Goal: Transaction & Acquisition: Download file/media

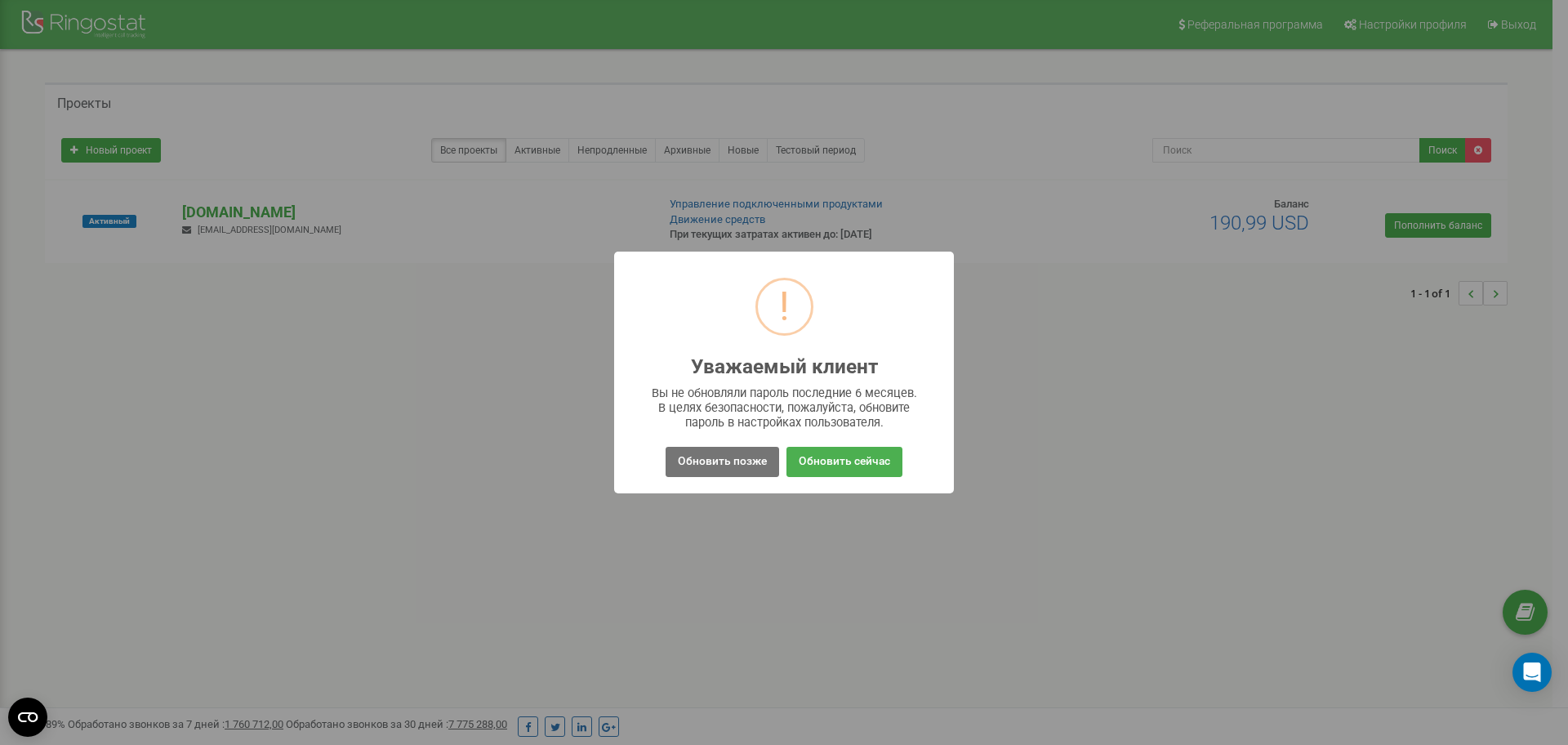
click at [742, 465] on button "Обновить позже" at bounding box center [722, 461] width 114 height 30
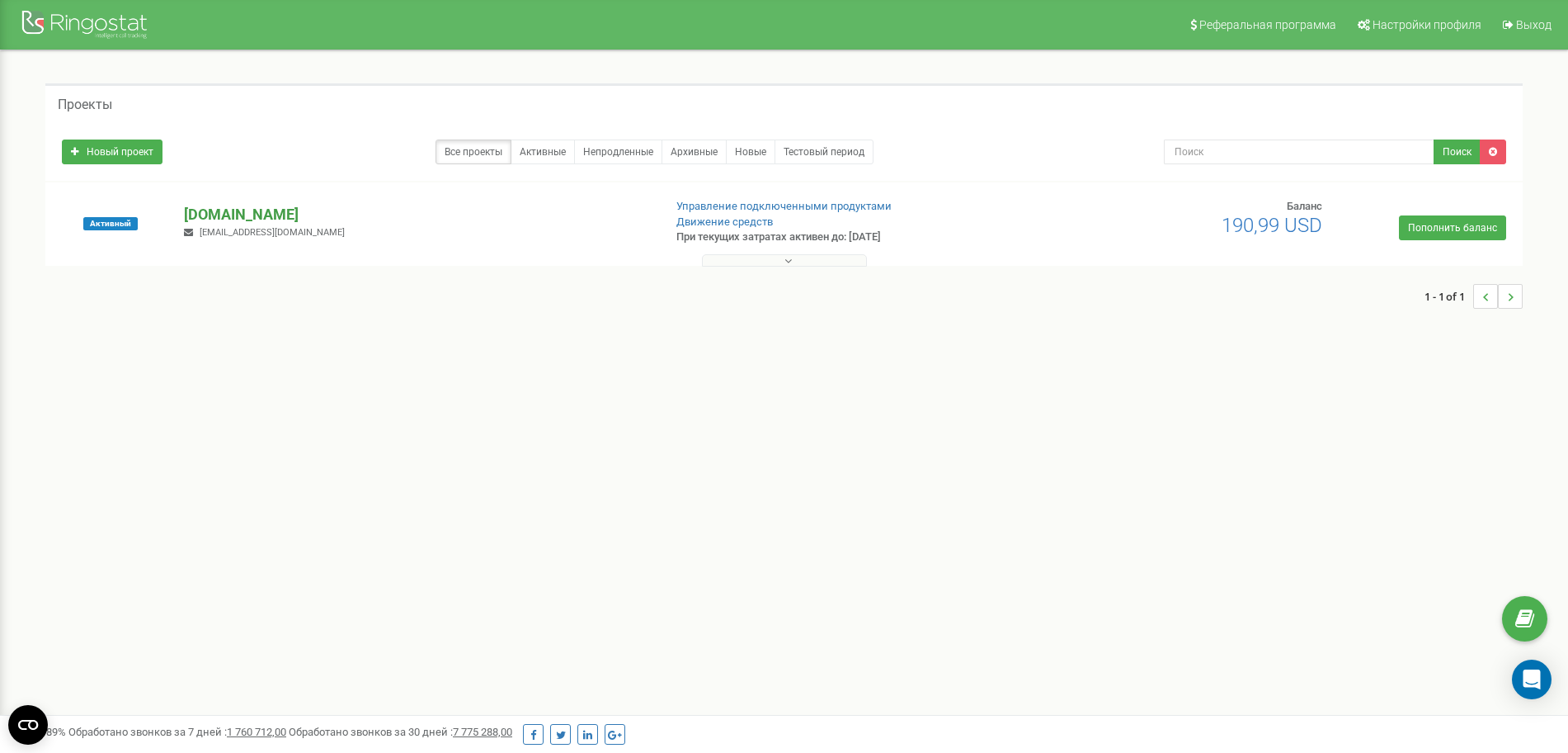
click at [256, 211] on p "[DOMAIN_NAME]" at bounding box center [417, 214] width 466 height 21
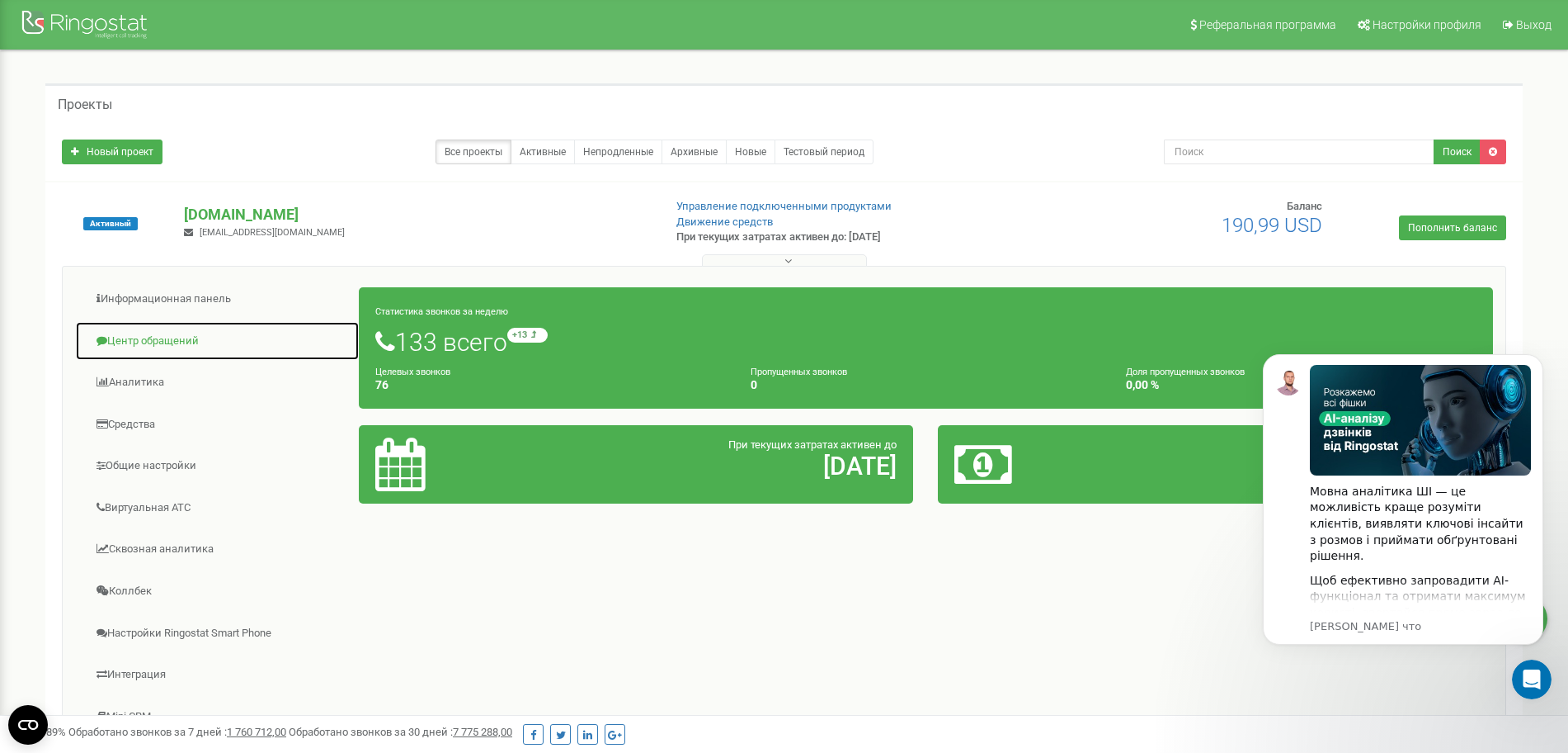
click at [162, 342] on link "Центр обращений" at bounding box center [217, 342] width 284 height 41
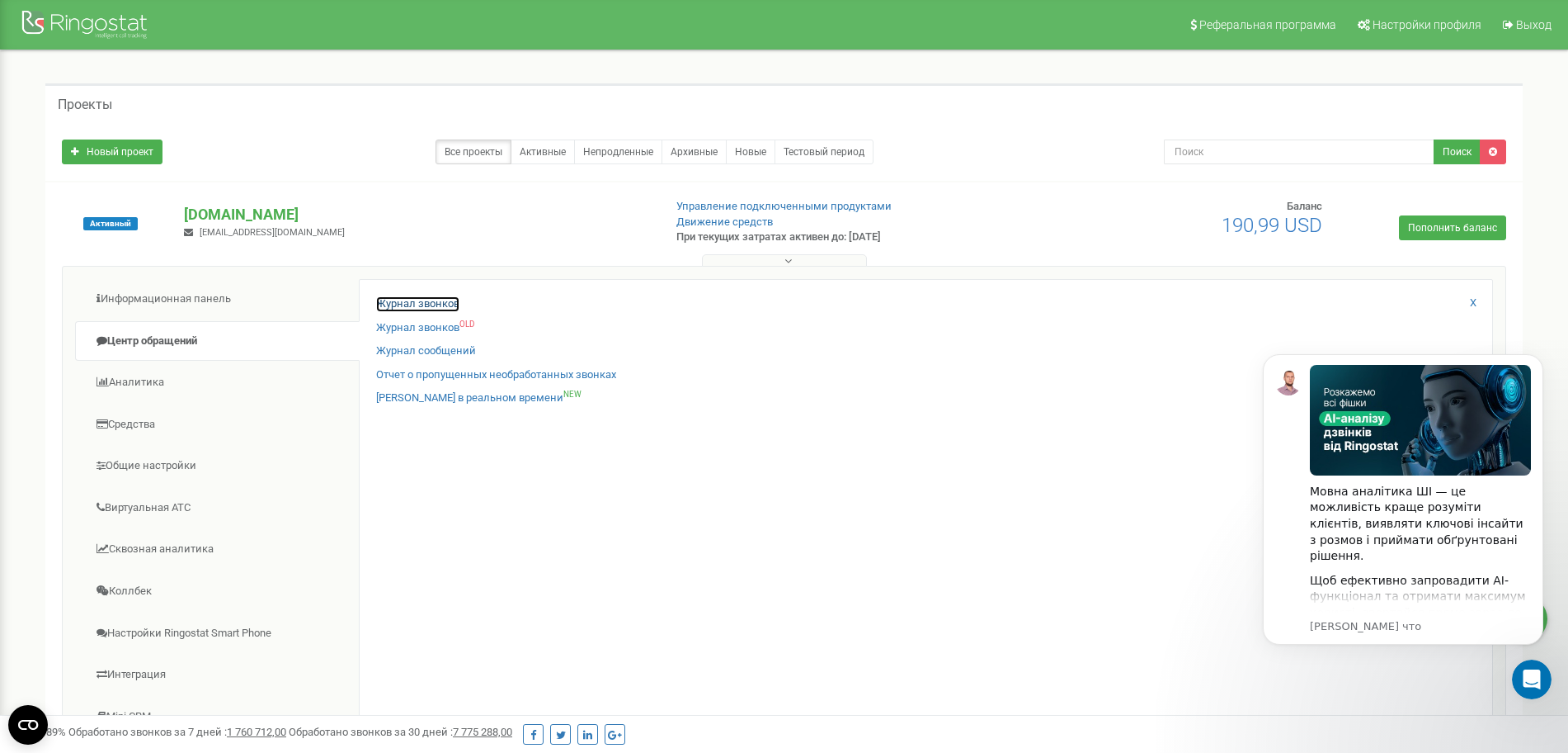
click at [397, 301] on link "Журнал звонков" at bounding box center [418, 304] width 84 height 16
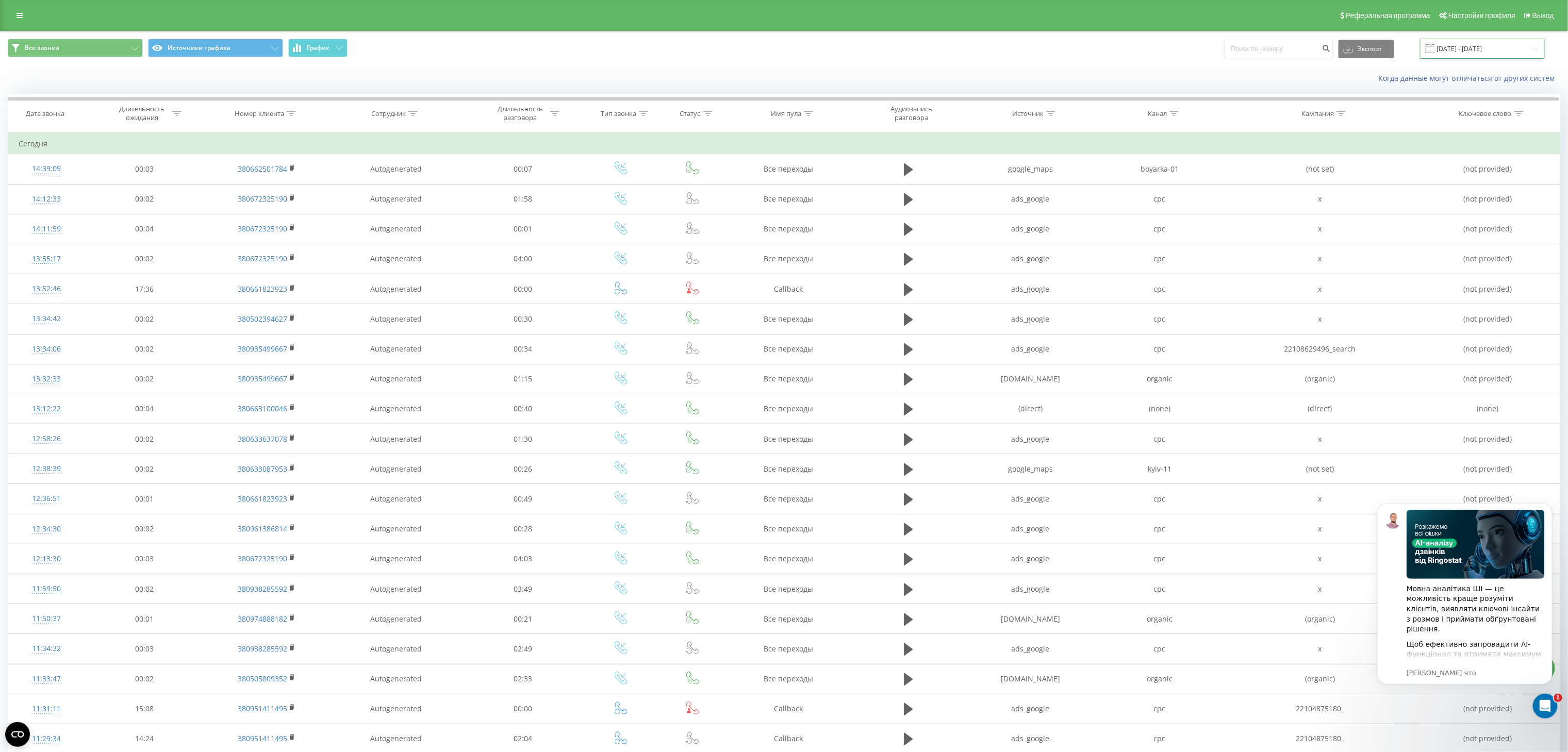
click at [1471, 48] on input "[DATE] - [DATE]" at bounding box center [1482, 49] width 125 height 20
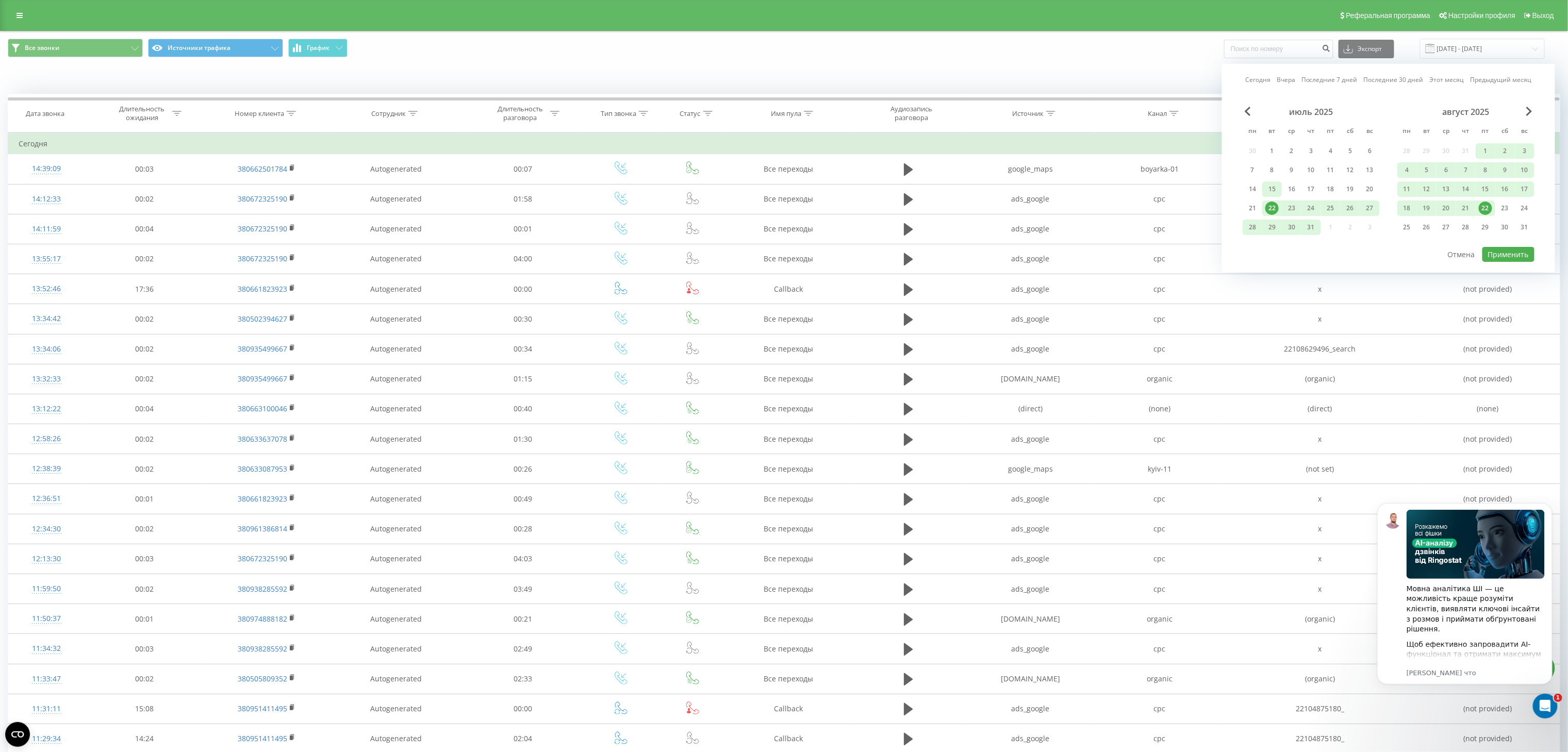
click at [1272, 186] on div "15" at bounding box center [1272, 189] width 13 height 13
click at [1258, 203] on div "21" at bounding box center [1253, 208] width 13 height 13
click at [1510, 254] on button "Применить" at bounding box center [1508, 254] width 52 height 15
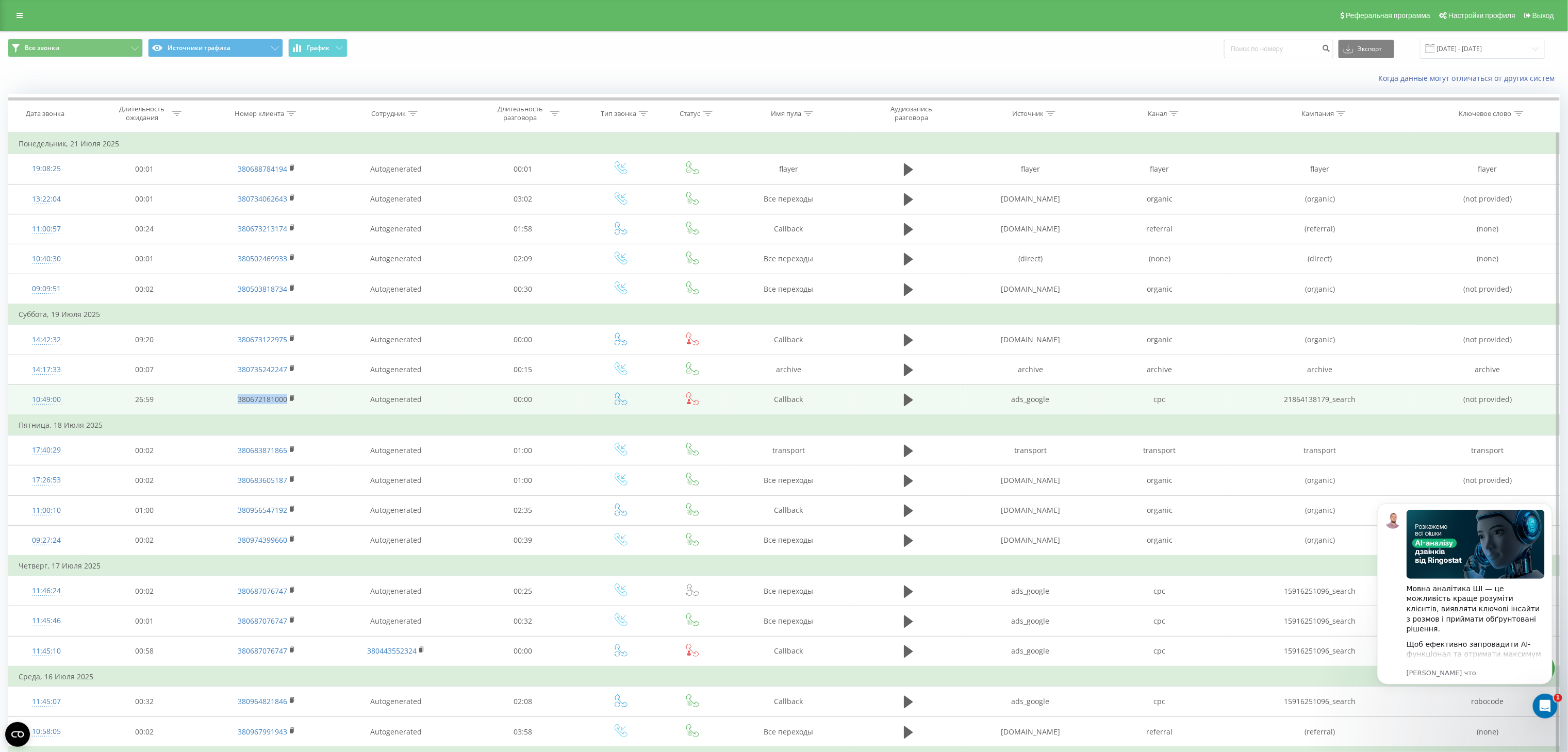
drag, startPoint x: 228, startPoint y: 406, endPoint x: 287, endPoint y: 409, distance: 59.1
click at [287, 409] on td "380672181000" at bounding box center [266, 400] width 125 height 30
click at [293, 401] on rect at bounding box center [291, 399] width 3 height 5
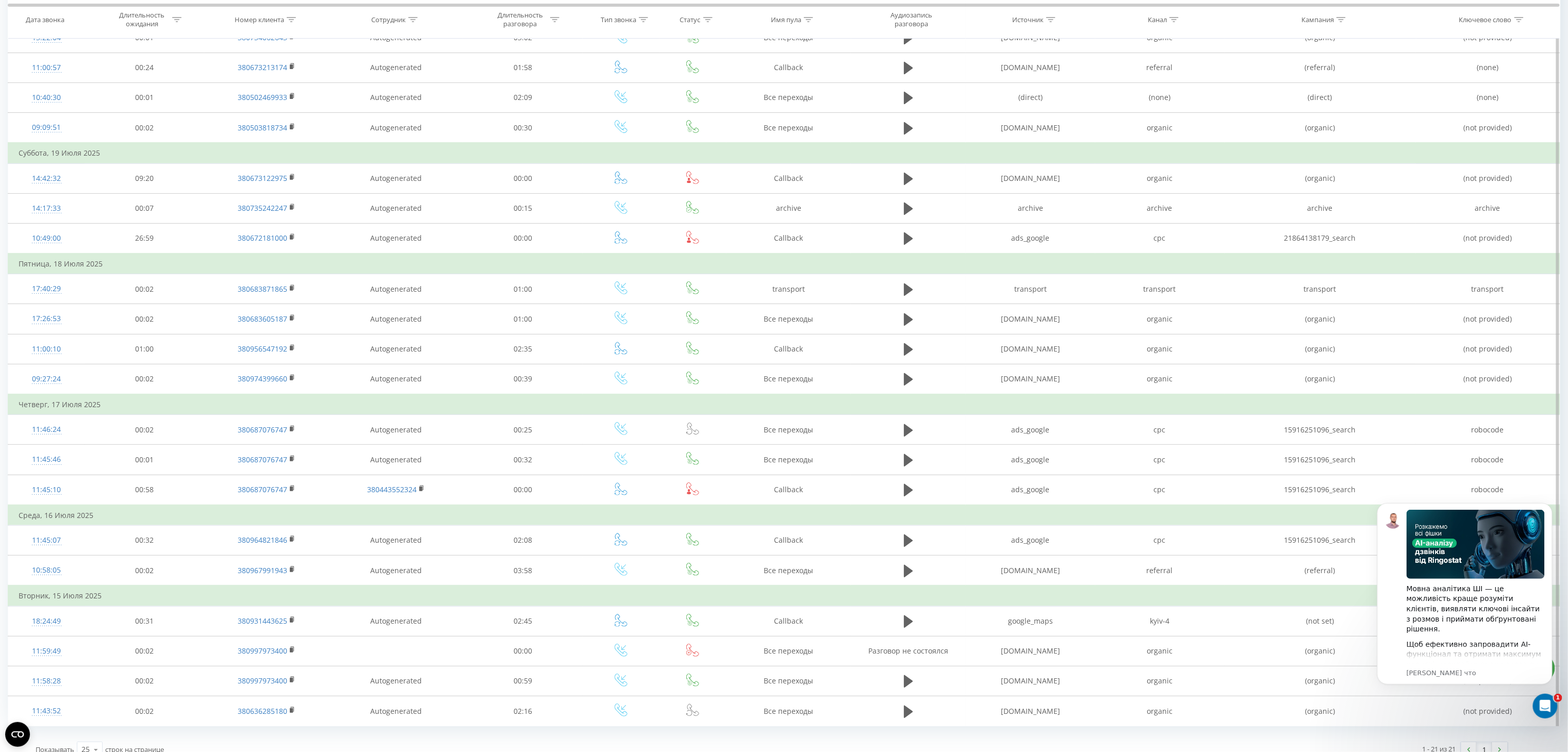
scroll to position [184, 0]
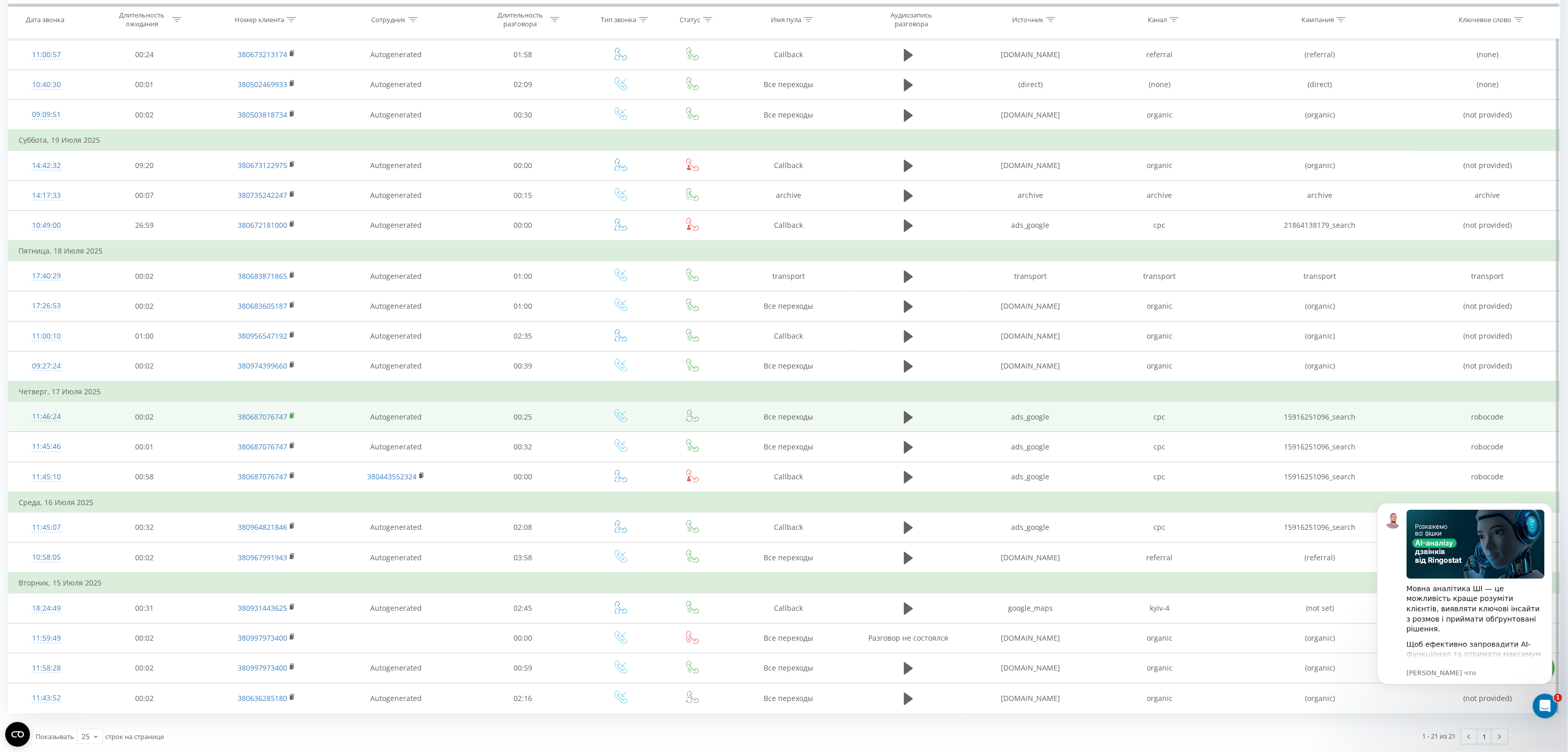
click at [293, 413] on icon at bounding box center [292, 416] width 5 height 7
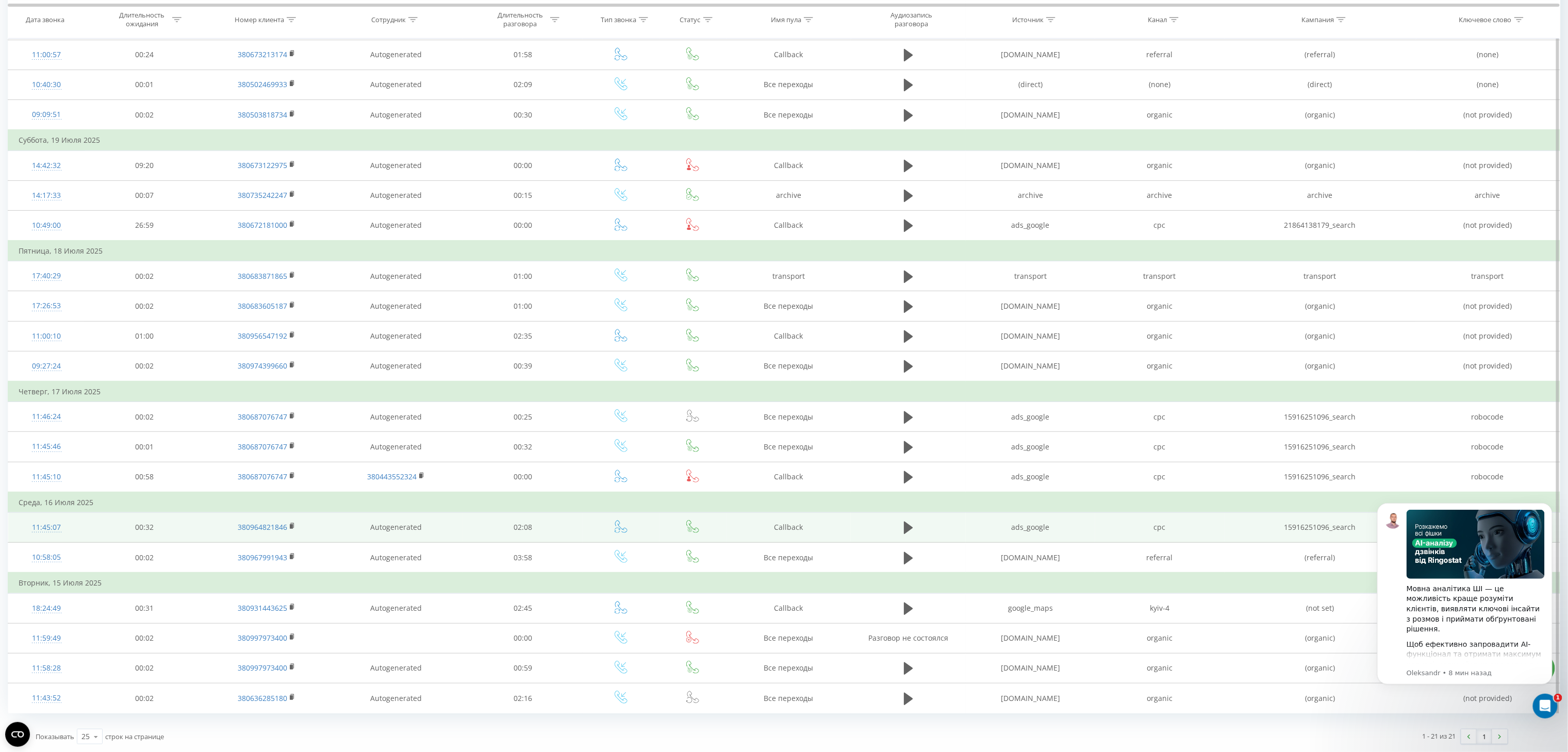
click at [296, 521] on td "380964821846" at bounding box center [266, 527] width 125 height 30
click at [293, 524] on rect at bounding box center [291, 526] width 3 height 5
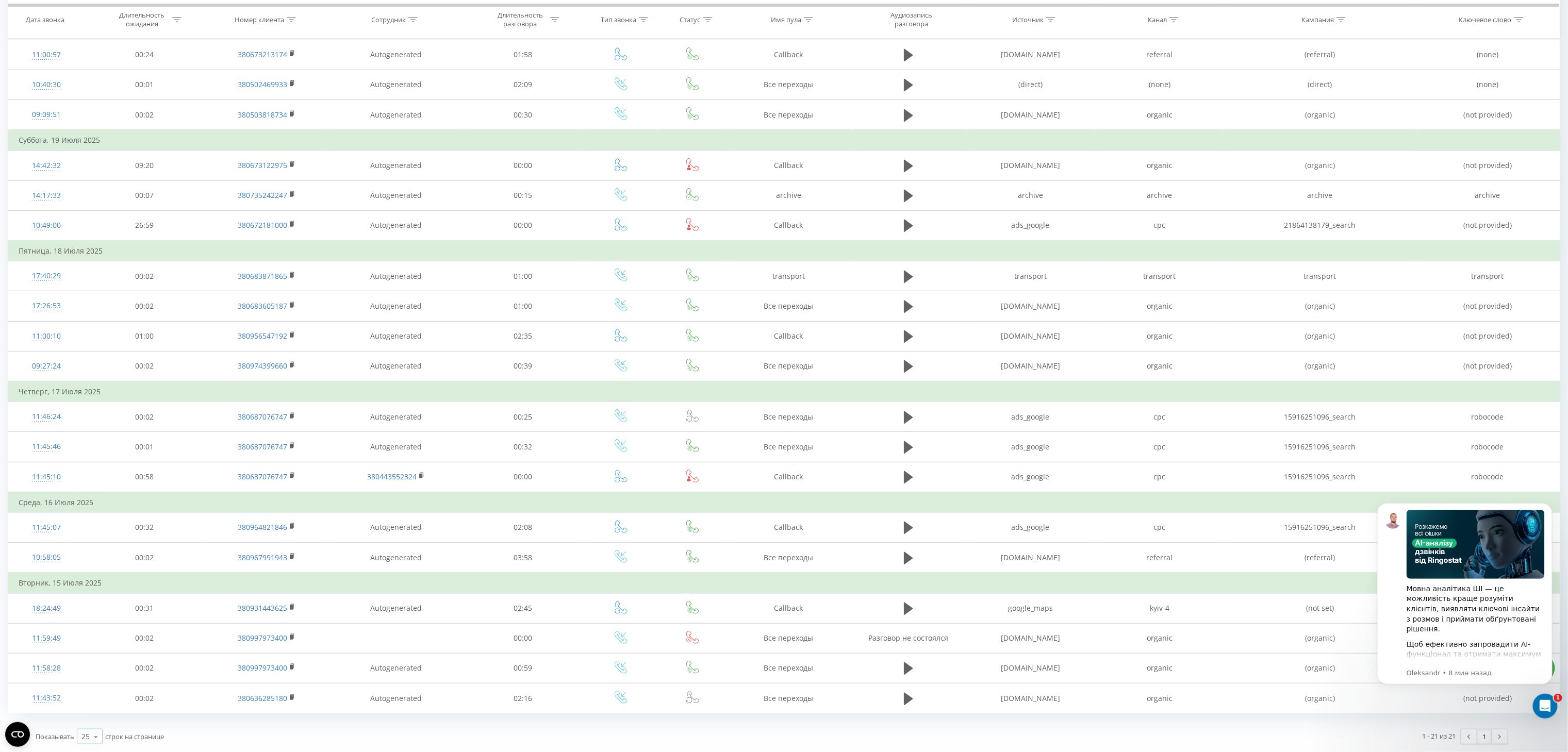
click at [93, 735] on icon at bounding box center [96, 736] width 15 height 20
click at [87, 720] on span "100" at bounding box center [88, 722] width 12 height 10
click at [1546, 505] on icon "Dismiss notification" at bounding box center [1549, 505] width 5 height 5
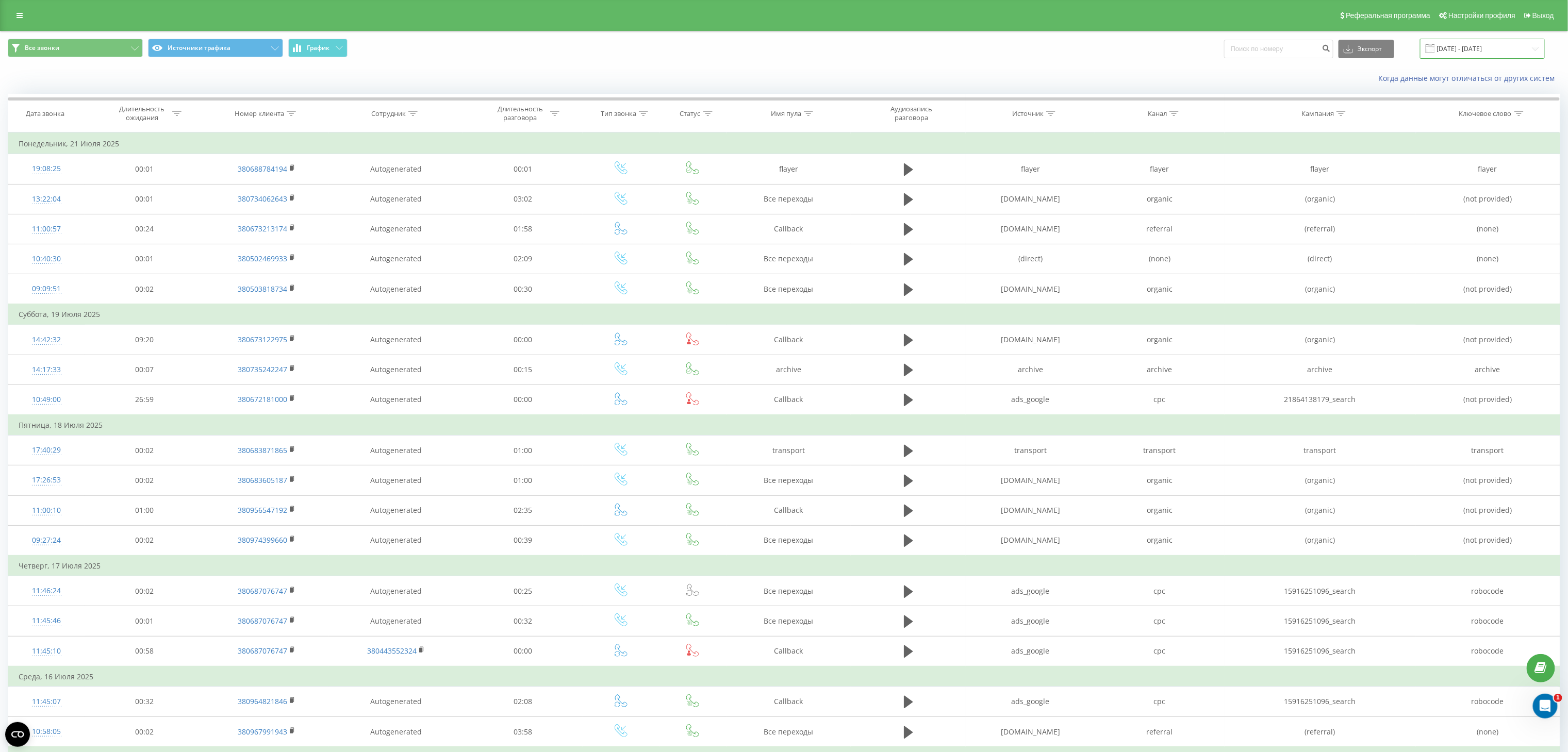
click at [1483, 46] on input "[DATE] - [DATE]" at bounding box center [1482, 49] width 125 height 20
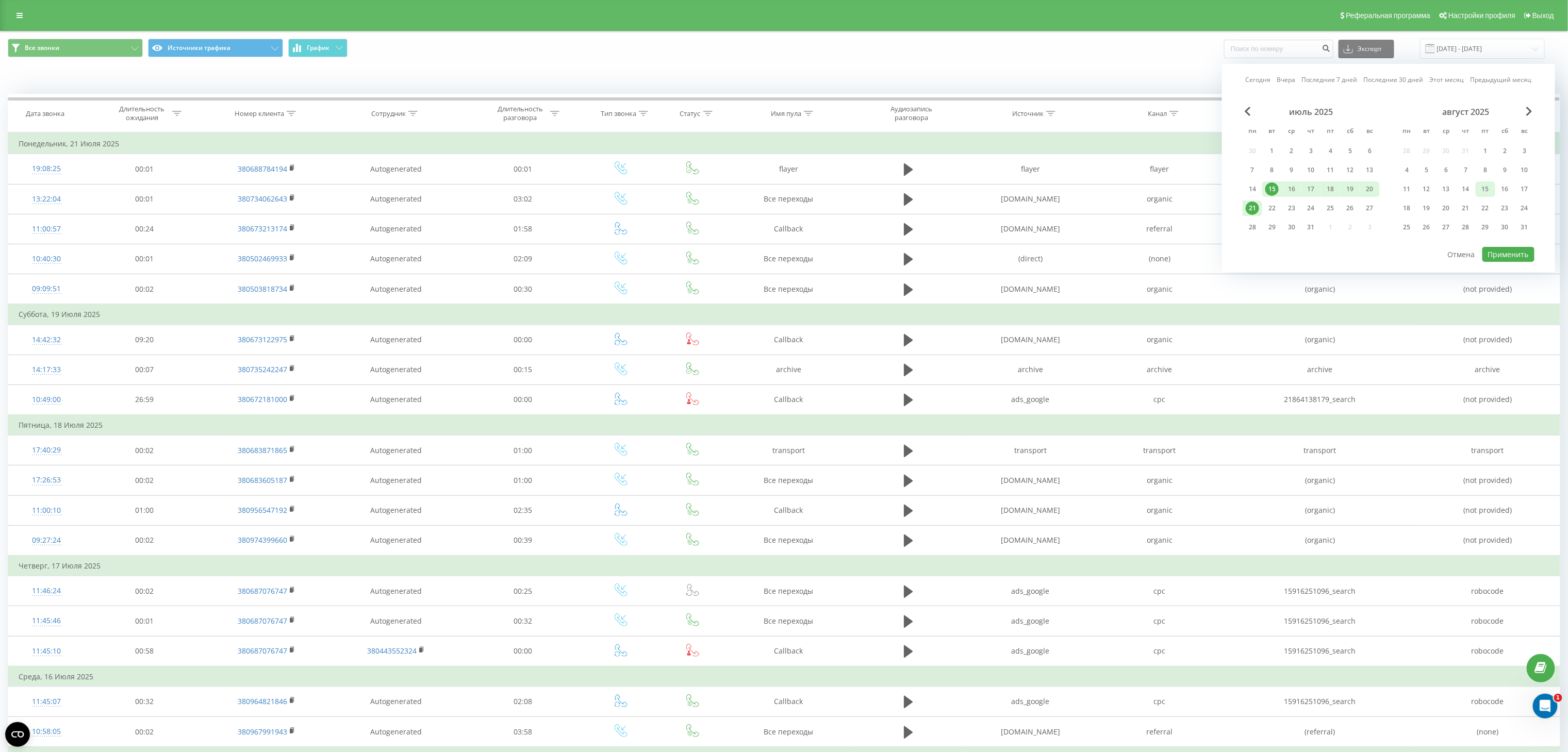
click at [1485, 189] on div "15" at bounding box center [1485, 189] width 13 height 13
click at [1462, 207] on div "21" at bounding box center [1466, 208] width 13 height 13
click at [1506, 253] on button "Применить" at bounding box center [1508, 254] width 52 height 15
type input "[DATE] - [DATE]"
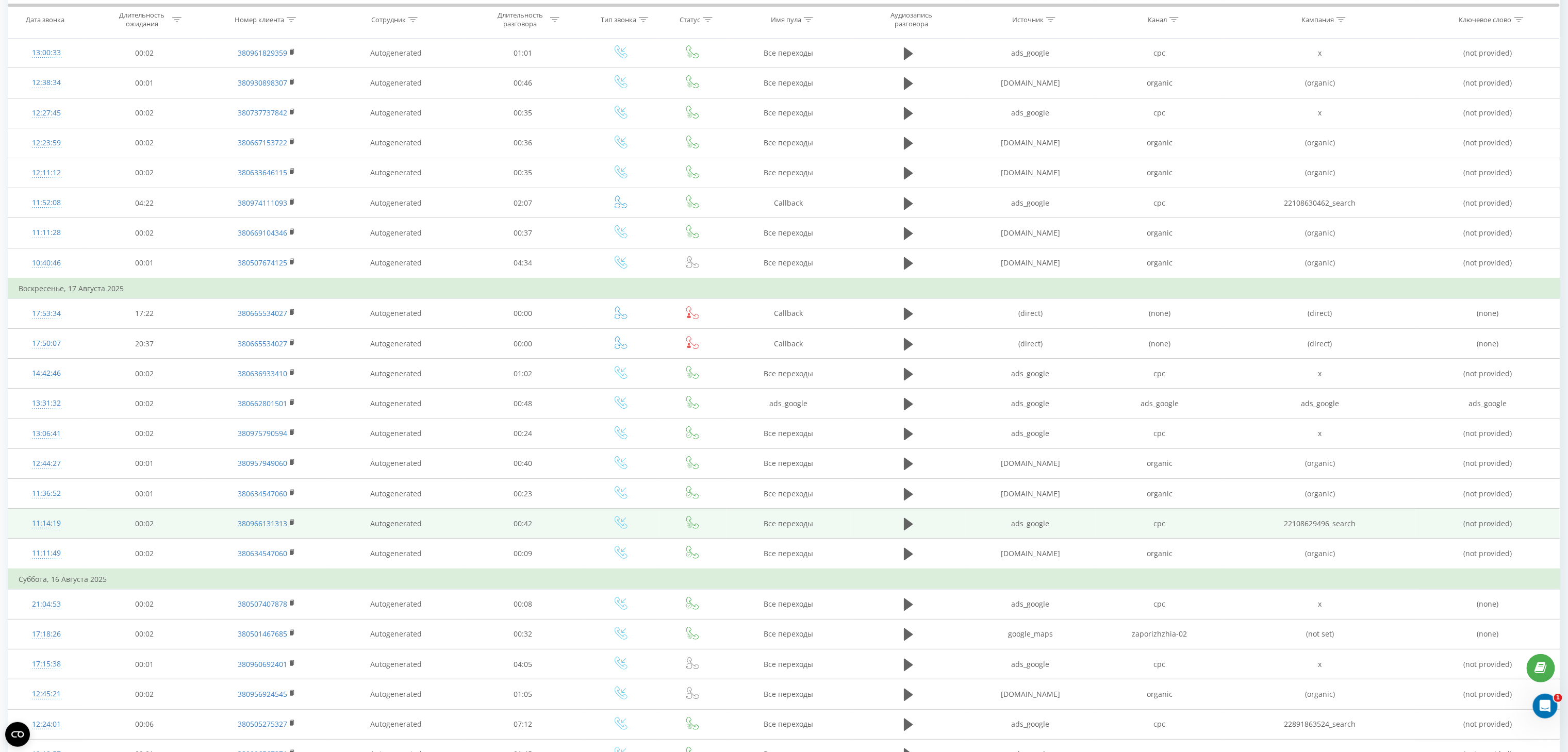
scroll to position [2586, 0]
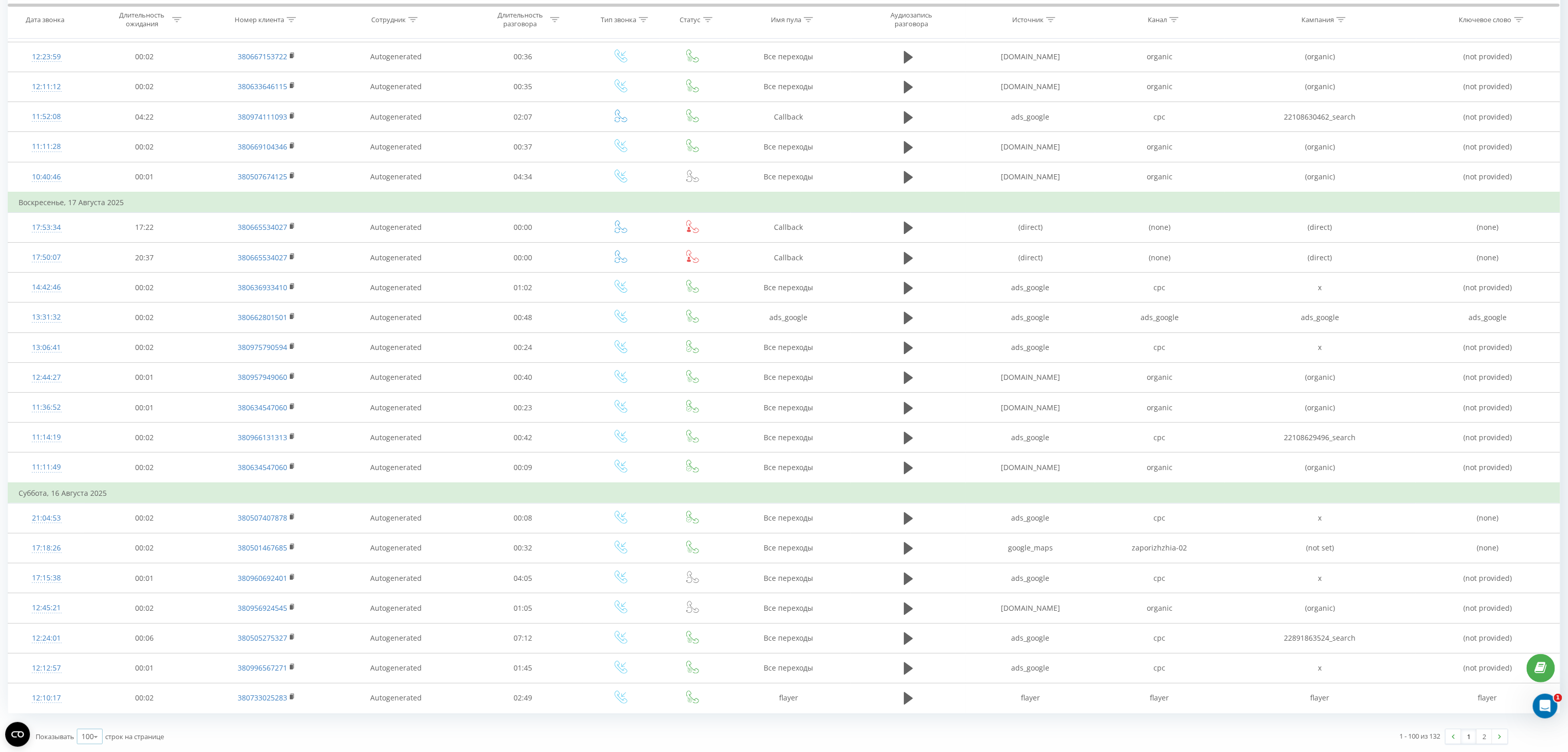
click at [86, 738] on div "100" at bounding box center [88, 736] width 12 height 10
click at [93, 737] on icon at bounding box center [96, 736] width 15 height 20
click at [94, 738] on icon at bounding box center [96, 736] width 15 height 20
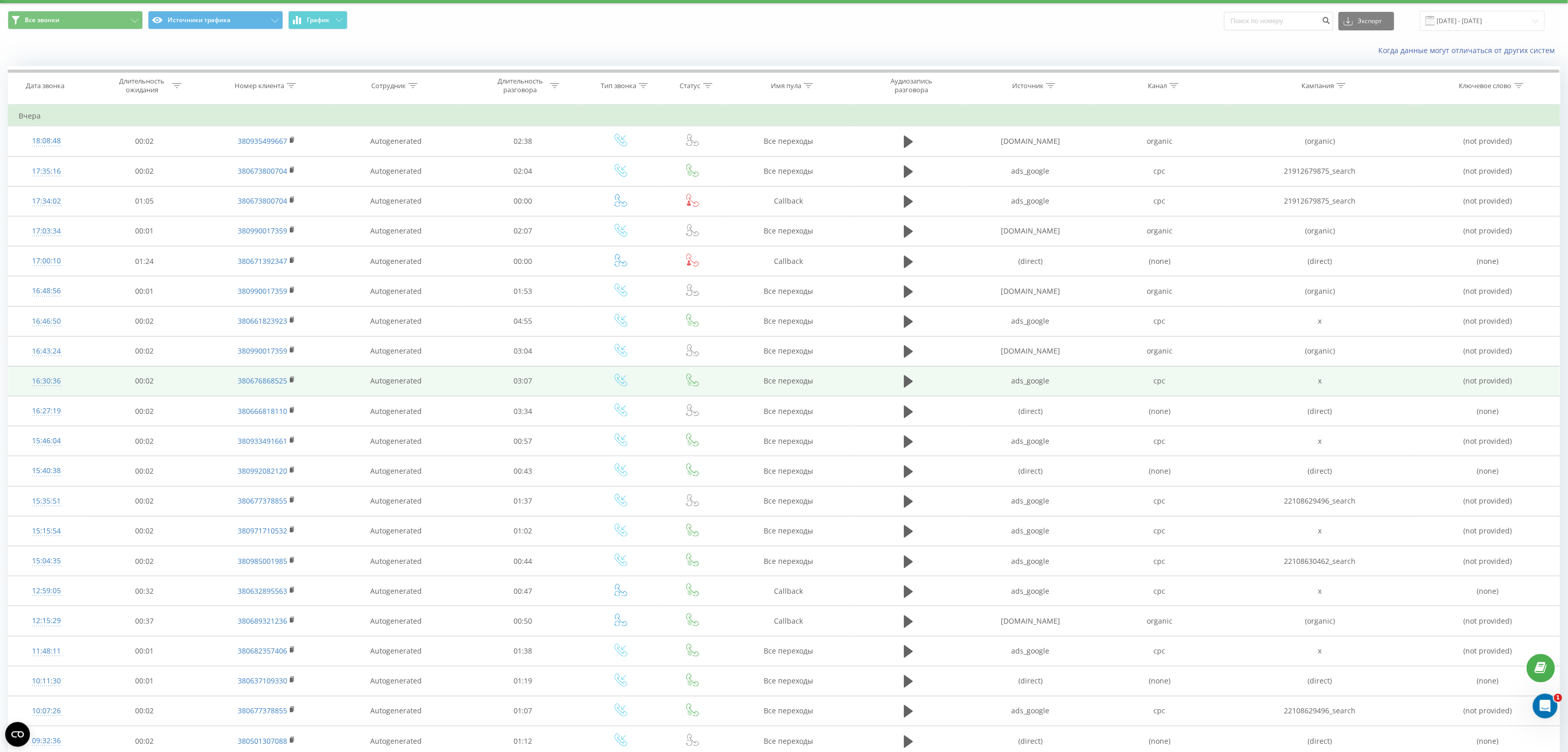
scroll to position [0, 0]
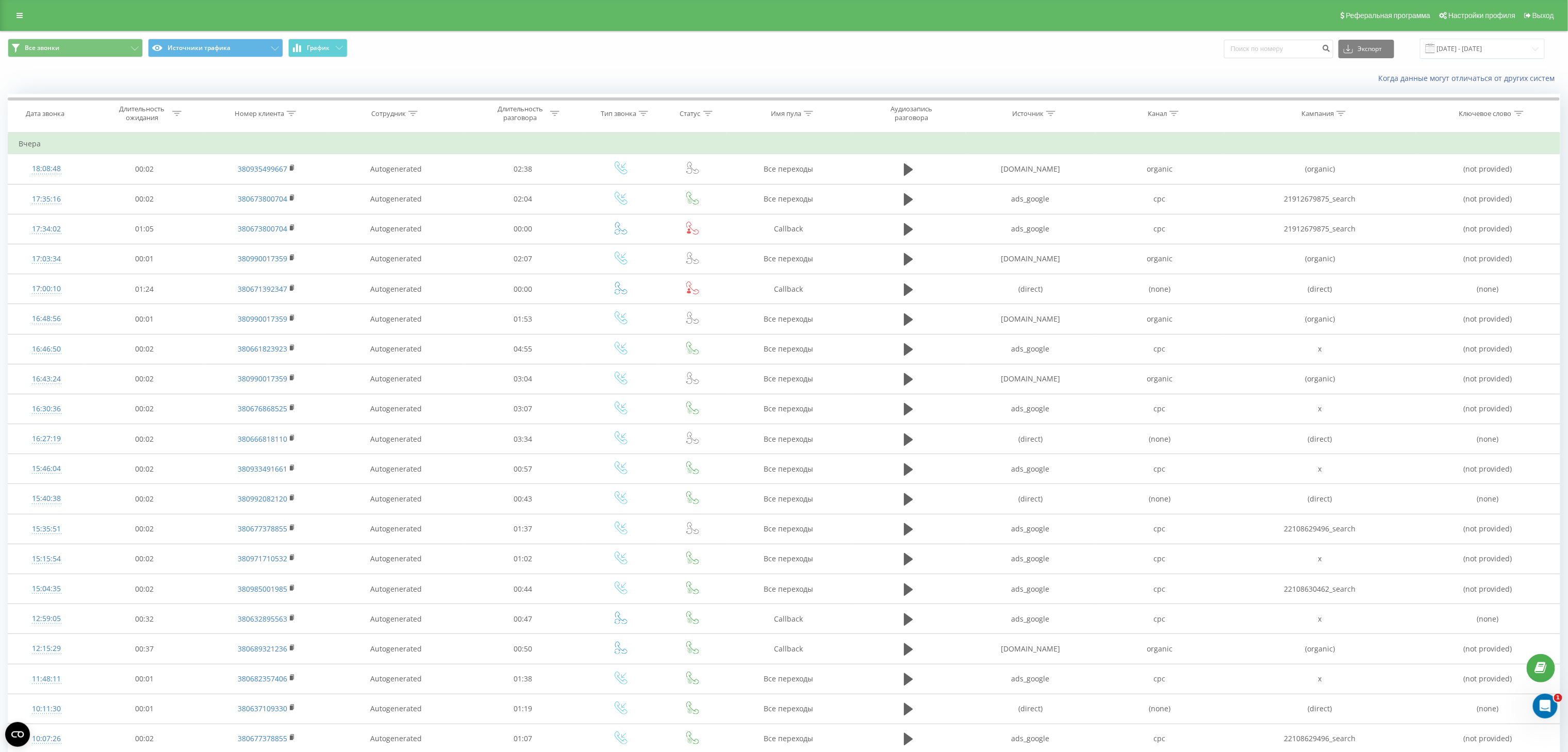
click at [1052, 114] on icon at bounding box center [1051, 113] width 9 height 5
click at [1055, 162] on div at bounding box center [1025, 164] width 73 height 10
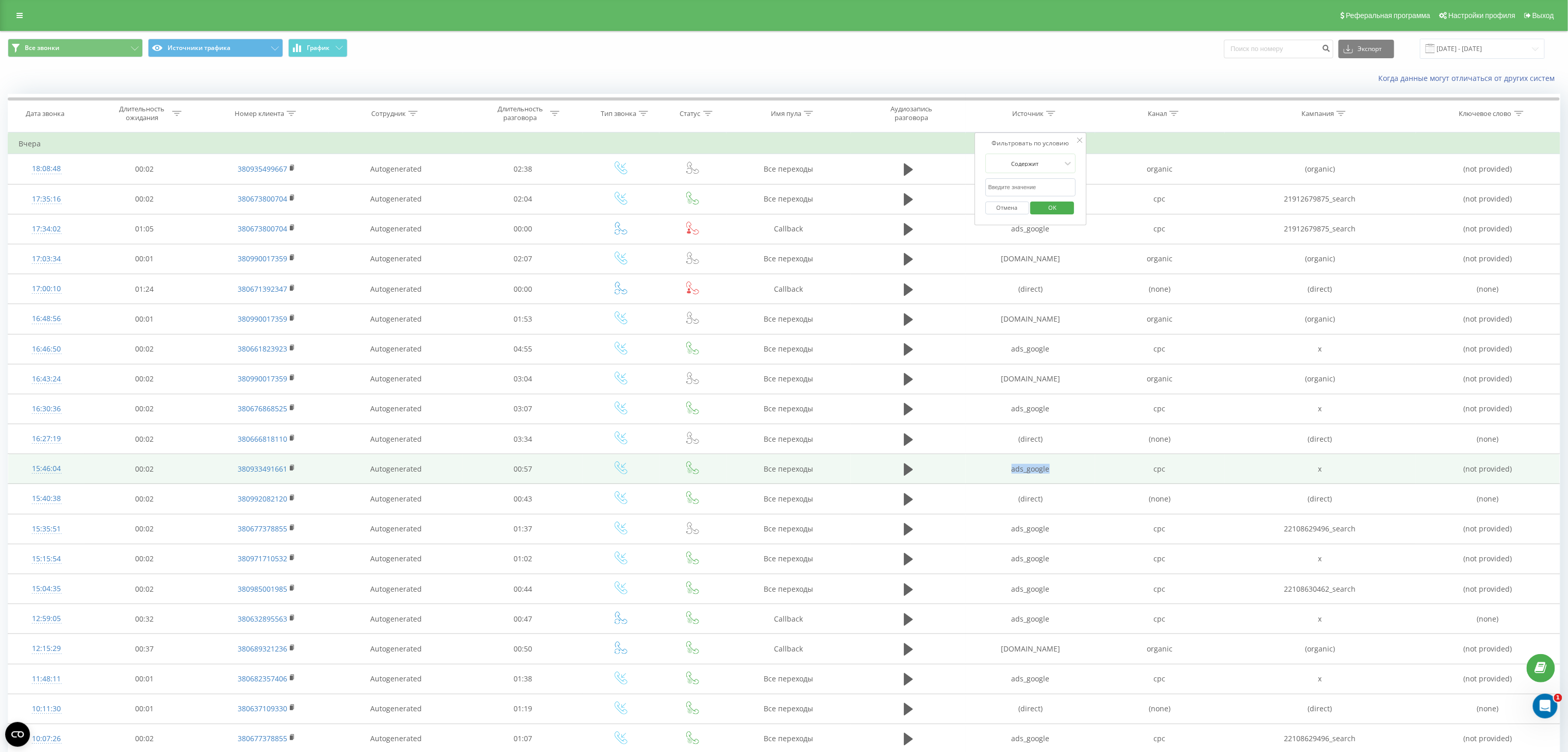
drag, startPoint x: 1036, startPoint y: 471, endPoint x: 1008, endPoint y: 472, distance: 28.0
click at [1008, 472] on td "ads_google" at bounding box center [1031, 468] width 130 height 30
copy td "ads_google"
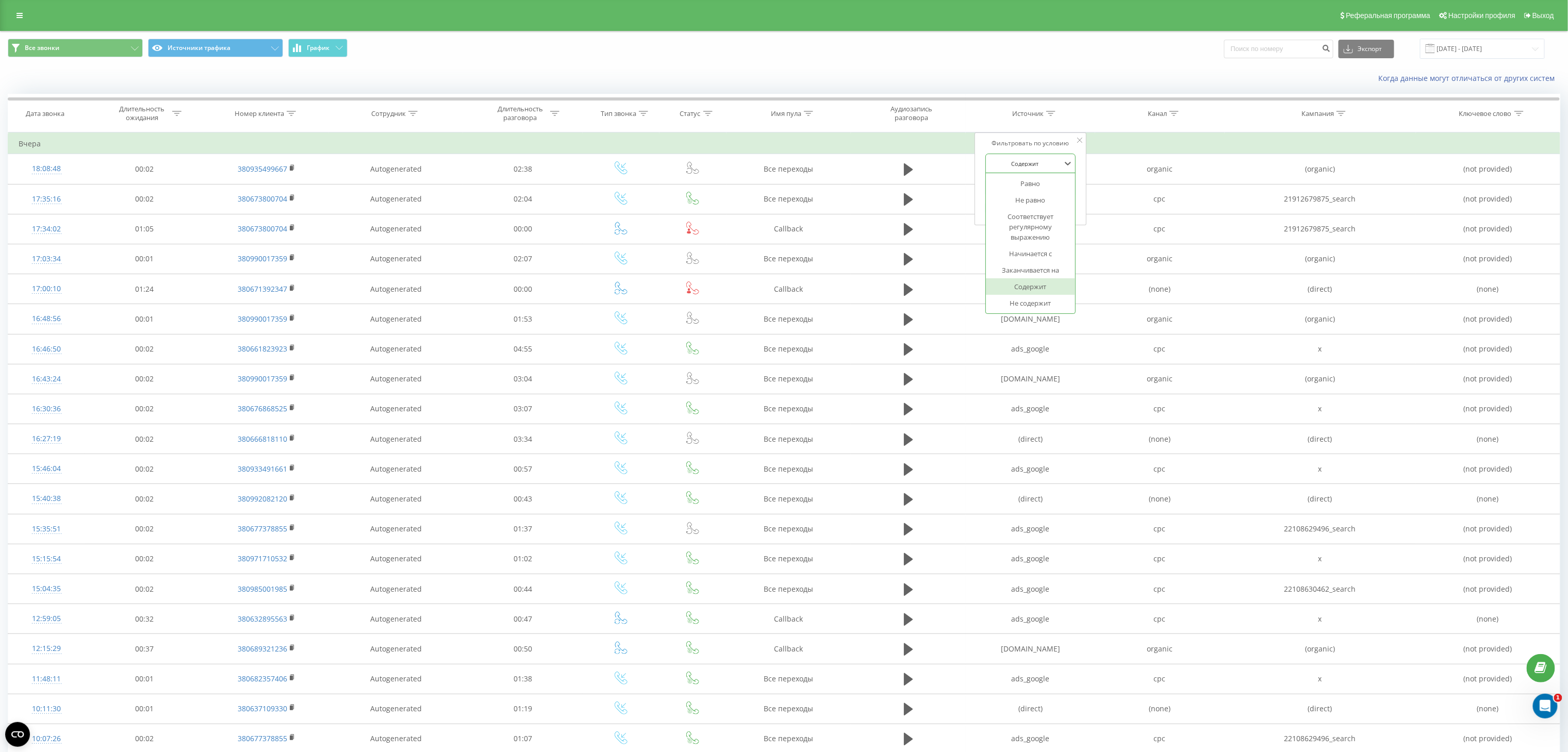
click at [1034, 159] on div "Содержит" at bounding box center [1025, 163] width 75 height 15
click at [1036, 291] on div "Содержит" at bounding box center [1031, 286] width 89 height 16
click at [1017, 187] on input "text" at bounding box center [1031, 187] width 91 height 18
paste input "ads_google"
type input "ads_google"
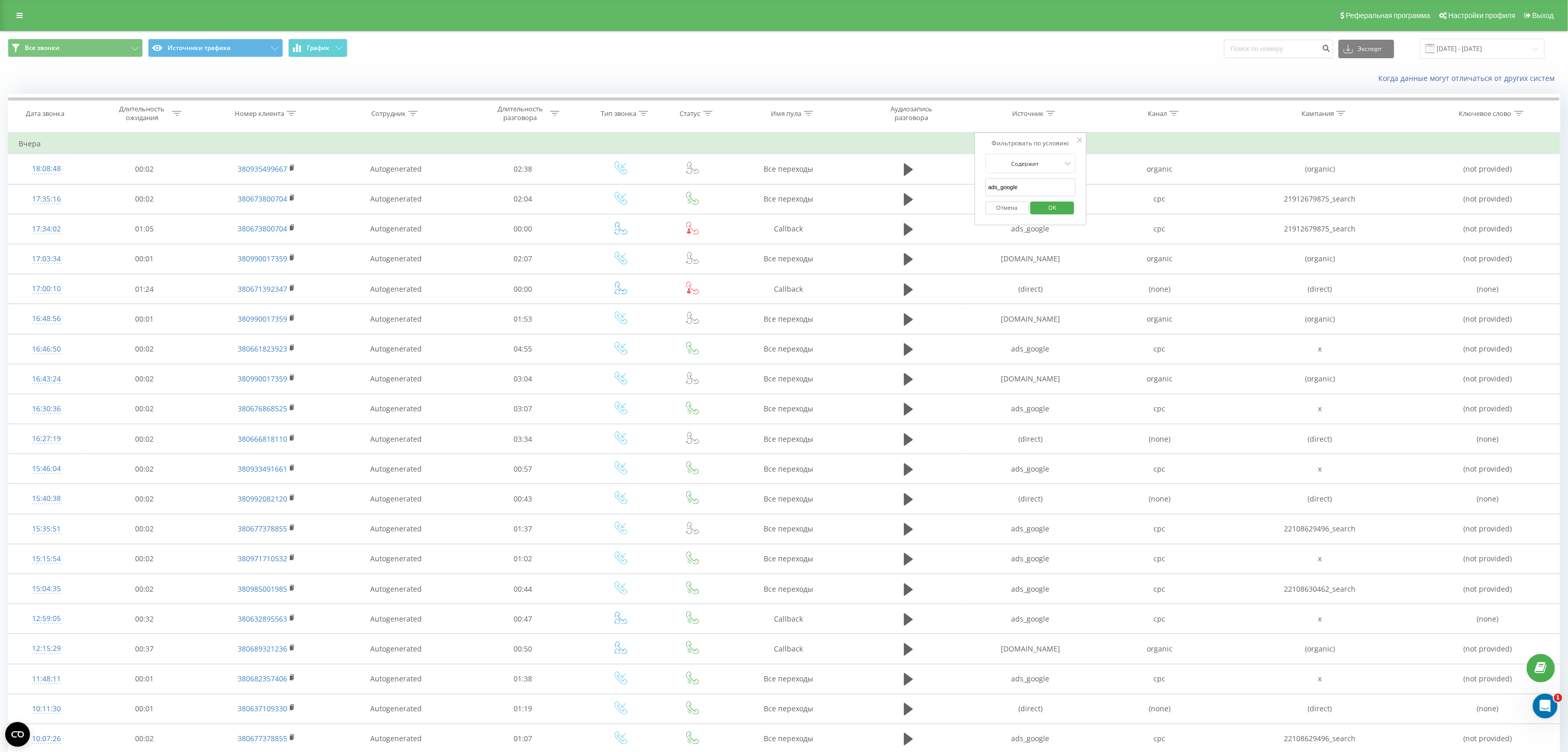
click at [1057, 205] on span "OK" at bounding box center [1052, 207] width 29 height 16
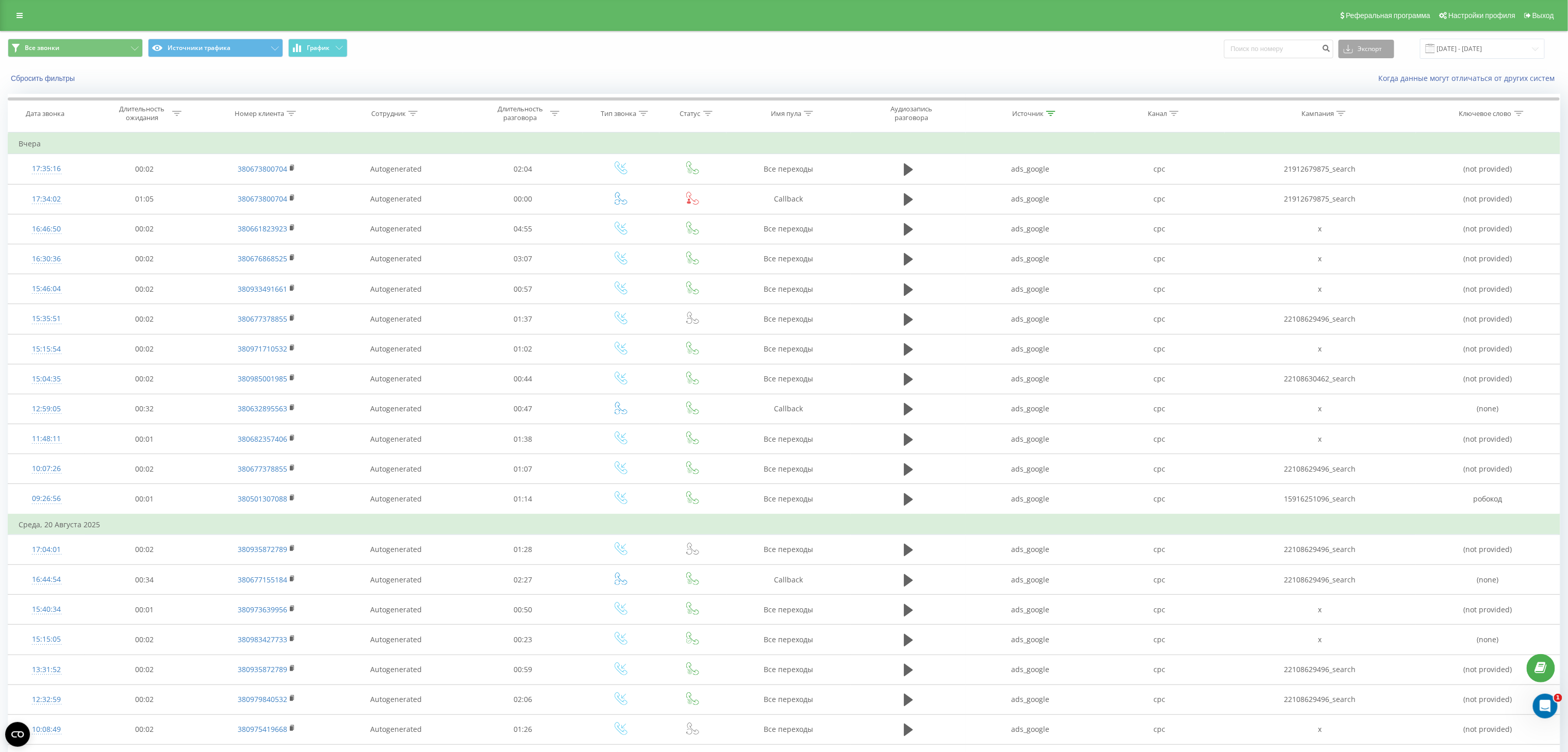
click at [1367, 42] on button "Экспорт" at bounding box center [1366, 49] width 55 height 18
click at [1371, 86] on div ".xls" at bounding box center [1367, 86] width 55 height 18
